Goal: Information Seeking & Learning: Learn about a topic

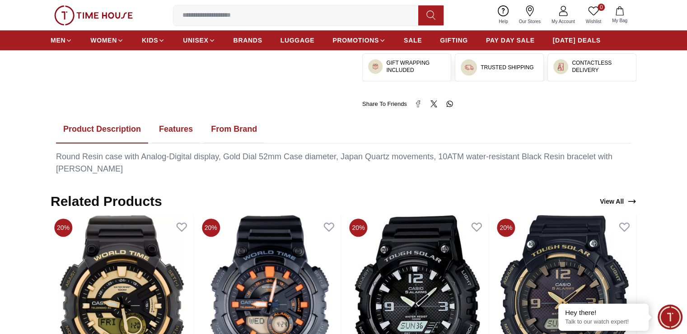
click at [166, 132] on button "Features" at bounding box center [176, 129] width 48 height 28
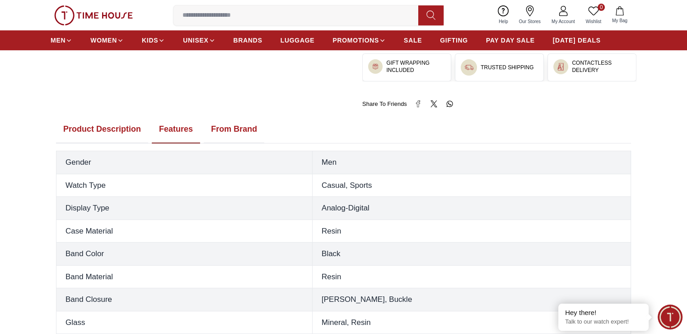
click at [84, 127] on button "Product Description" at bounding box center [102, 129] width 92 height 28
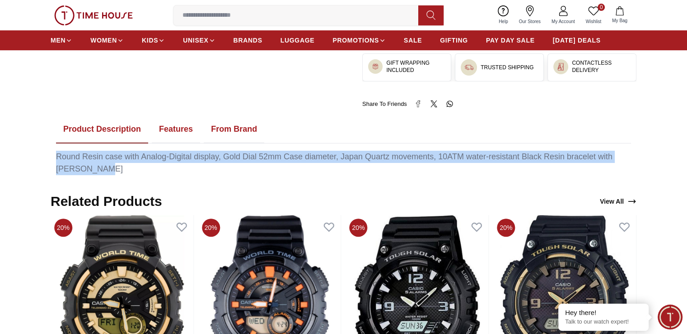
drag, startPoint x: 55, startPoint y: 155, endPoint x: 105, endPoint y: 170, distance: 52.5
click at [105, 170] on div "Product Description Features From Brand Round Resin case with Analog-Digital di…" at bounding box center [344, 145] width 586 height 60
copy div "Round Resin case with Analog-Digital display, Gold Dial 52mm Case diameter, Jap…"
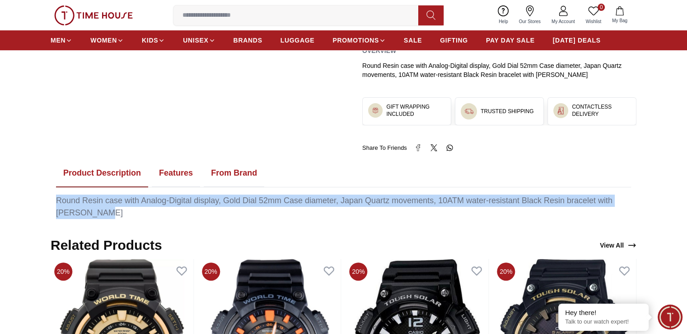
scroll to position [362, 0]
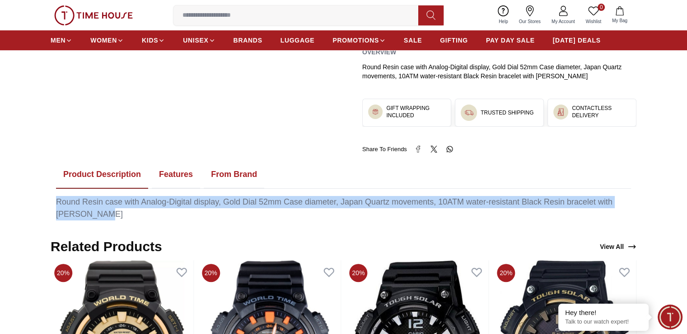
click at [187, 169] on button "Features" at bounding box center [176, 174] width 48 height 28
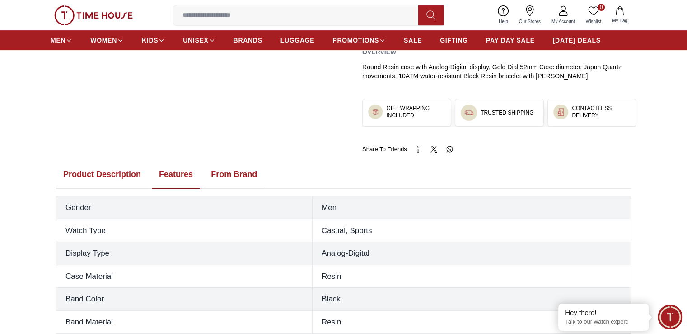
click at [221, 168] on button "From Brand" at bounding box center [234, 174] width 61 height 28
